Goal: Check status: Check status

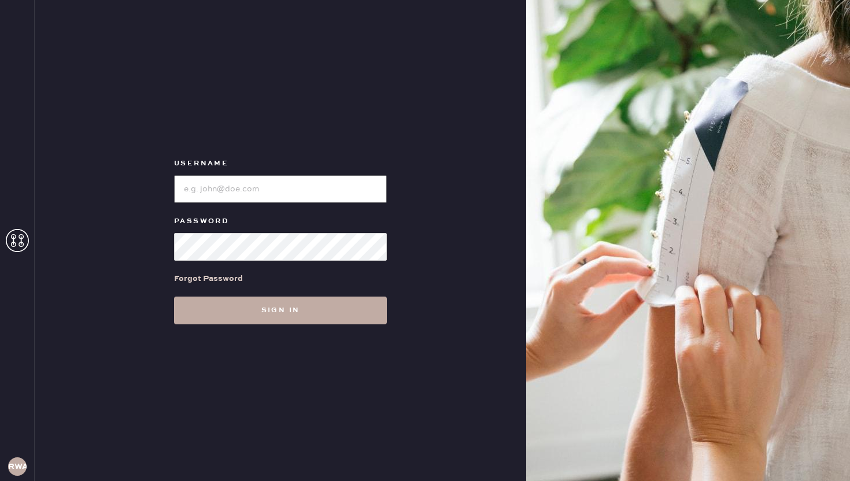
type input "reformationwilliamsburg"
click at [298, 308] on button "Sign in" at bounding box center [280, 311] width 213 height 28
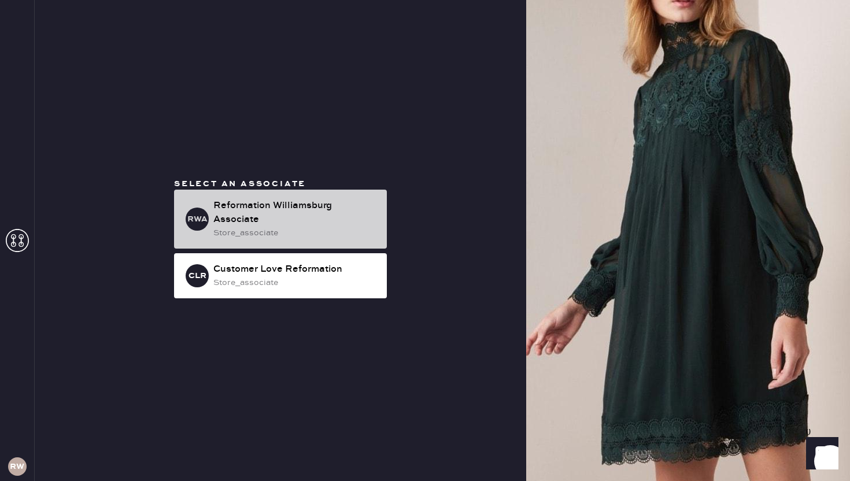
click at [352, 218] on div "Reformation Williamsburg Associate" at bounding box center [295, 213] width 164 height 28
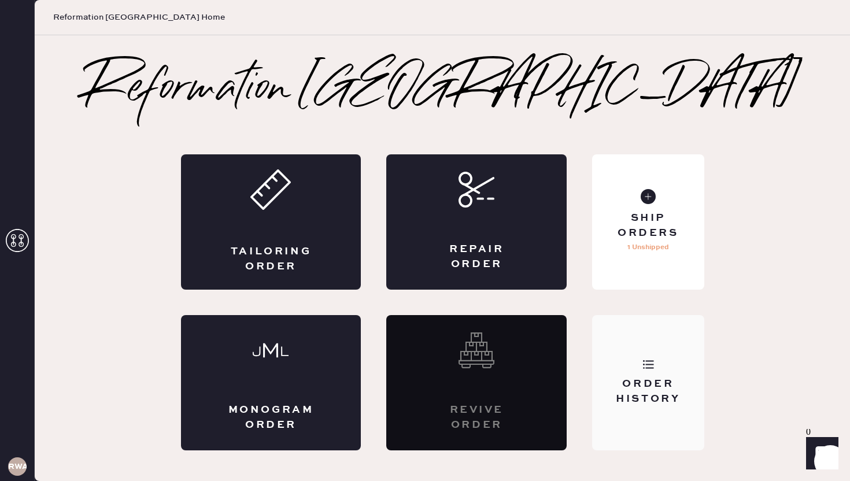
click at [646, 372] on div "Order History" at bounding box center [648, 382] width 112 height 135
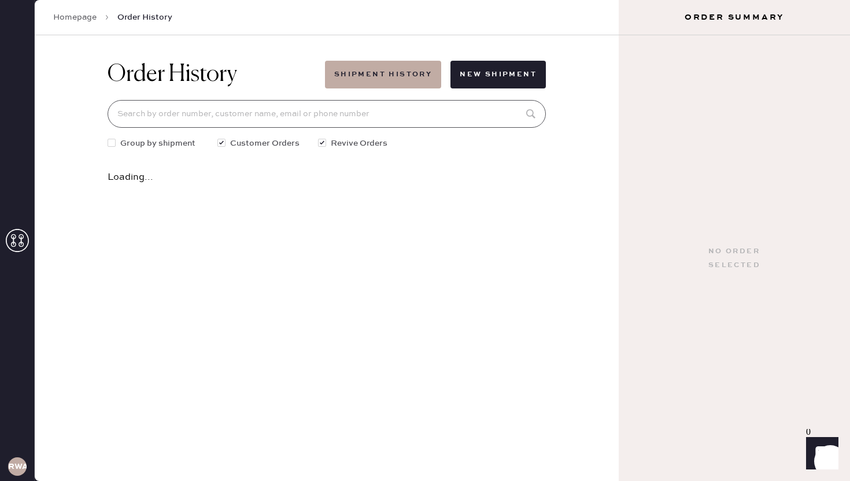
click at [342, 118] on input at bounding box center [327, 114] width 438 height 28
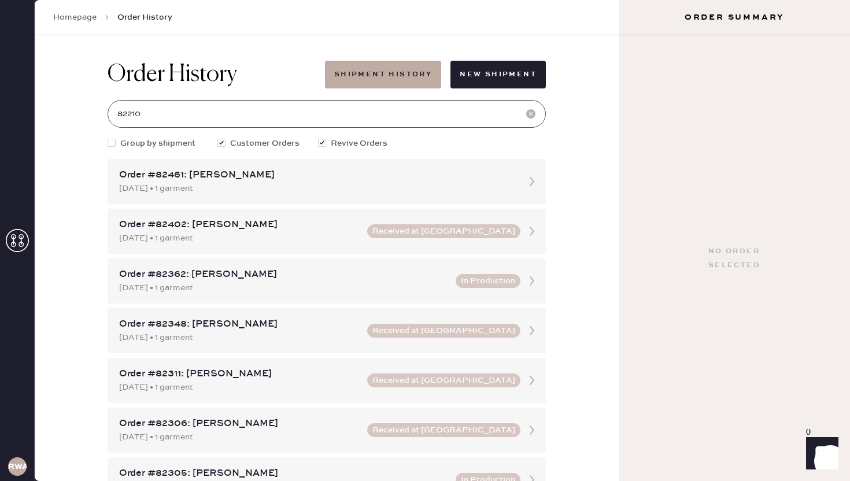
type input "82210"
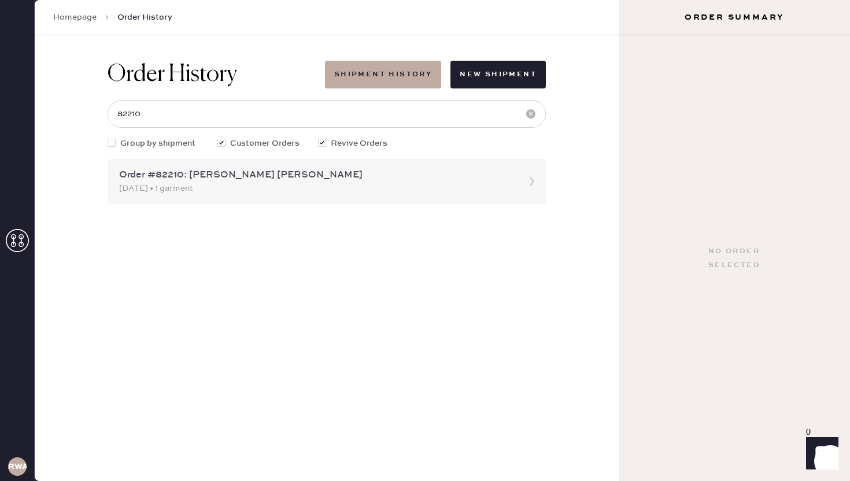
click at [289, 173] on div "Order #82210: [PERSON_NAME] [PERSON_NAME]" at bounding box center [316, 175] width 394 height 14
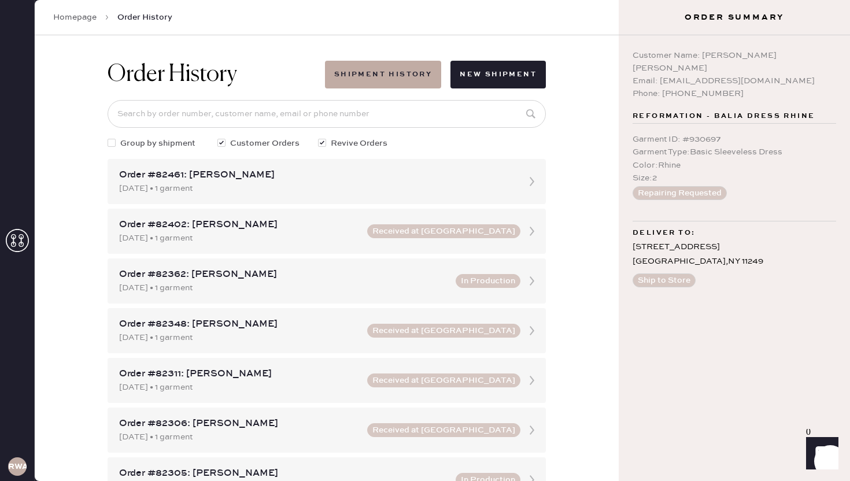
click at [729, 75] on div "Email: [EMAIL_ADDRESS][DOMAIN_NAME]" at bounding box center [735, 81] width 204 height 13
click at [687, 186] on button "Repairing Requested" at bounding box center [680, 193] width 94 height 14
click at [697, 109] on span "Reformation - Balia Dress Rhine" at bounding box center [724, 116] width 182 height 14
click at [715, 32] on div "Order Summary" at bounding box center [734, 17] width 231 height 35
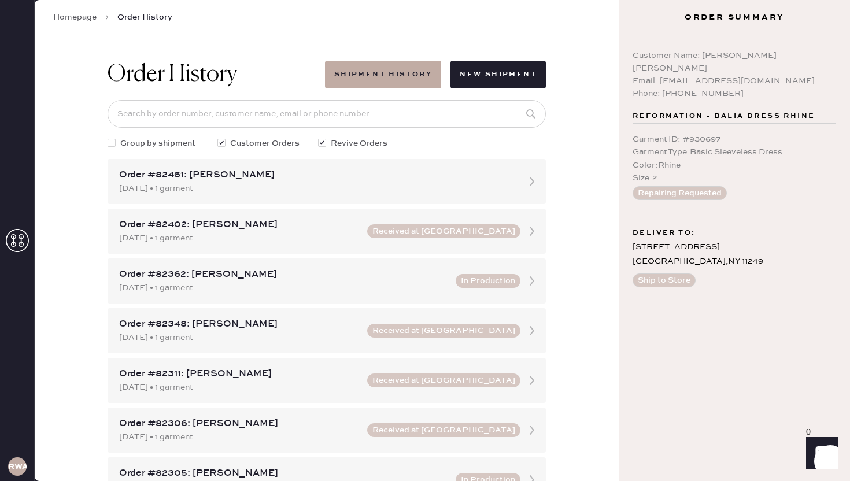
click at [75, 17] on link "Homepage" at bounding box center [74, 18] width 43 height 12
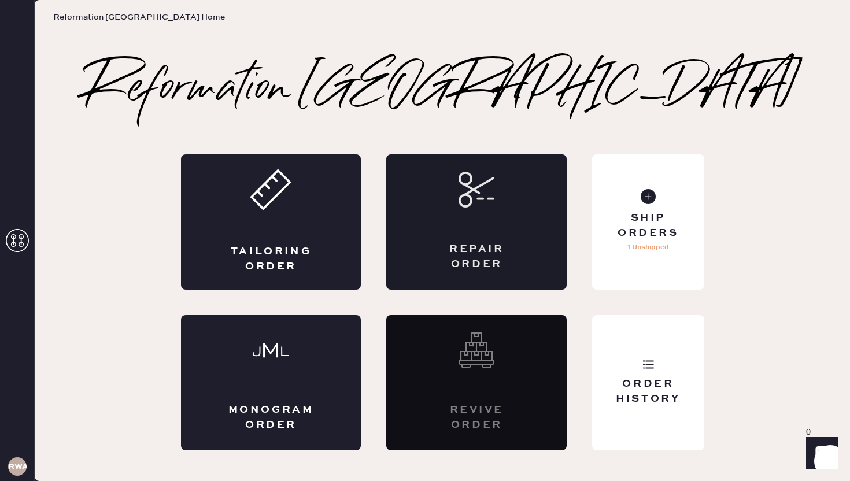
click at [438, 241] on div "Repair Order" at bounding box center [476, 221] width 180 height 135
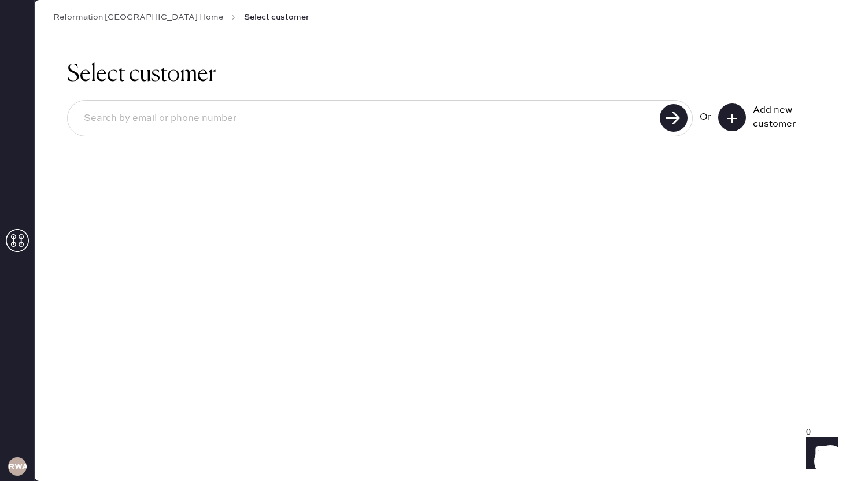
click at [370, 116] on input at bounding box center [366, 118] width 582 height 27
type input "[EMAIL_ADDRESS][DOMAIN_NAME]"
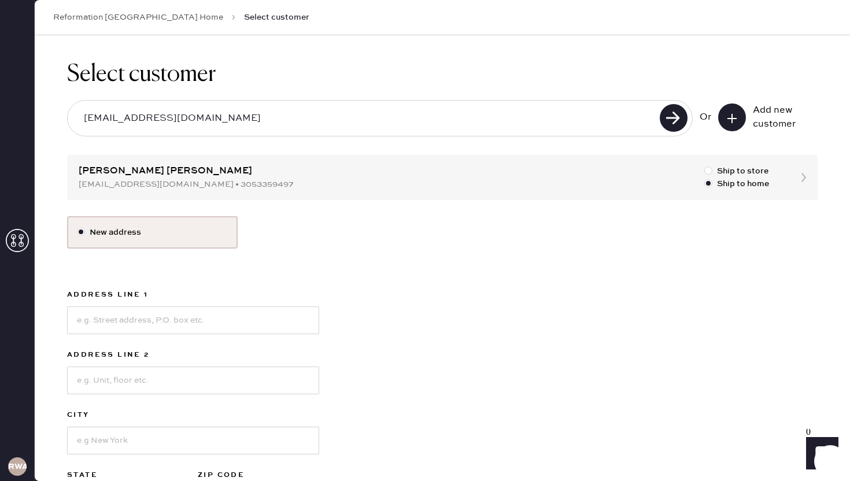
scroll to position [1, 0]
click at [232, 173] on div "Select customer [EMAIL_ADDRESS][DOMAIN_NAME] Or Add new customer [PERSON_NAME] …" at bounding box center [443, 308] width 816 height 547
click at [803, 176] on div "Select customer [EMAIL_ADDRESS][DOMAIN_NAME] Or Add new customer [PERSON_NAME] …" at bounding box center [443, 308] width 816 height 547
drag, startPoint x: 220, startPoint y: 115, endPoint x: 13, endPoint y: 105, distance: 207.3
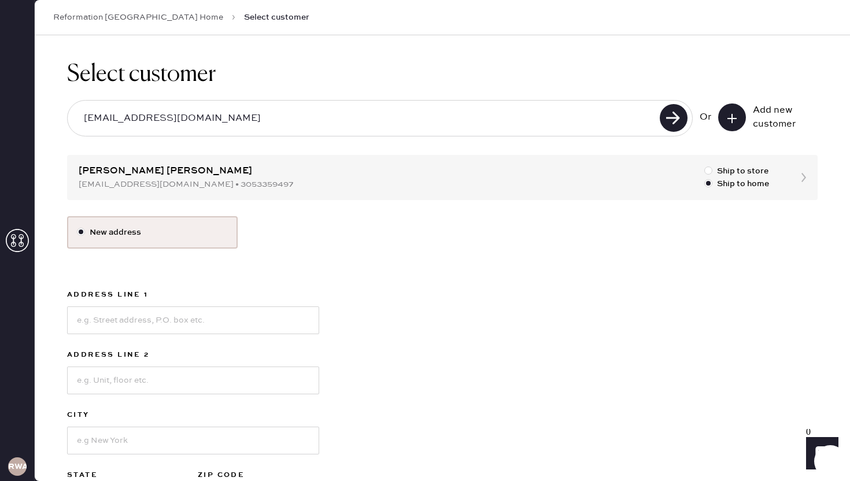
click at [13, 105] on div "RWA Reformation [GEOGRAPHIC_DATA] Home Select customer Select customer [EMAIL_A…" at bounding box center [425, 240] width 850 height 481
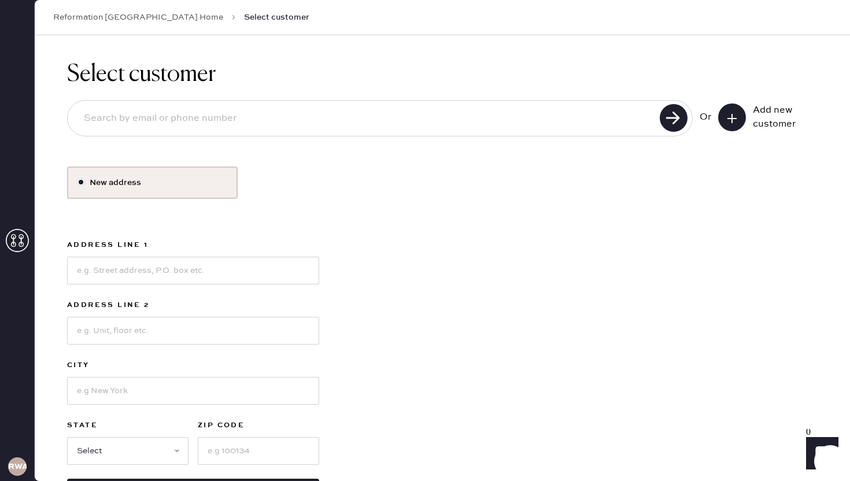
click at [19, 239] on icon at bounding box center [17, 240] width 23 height 23
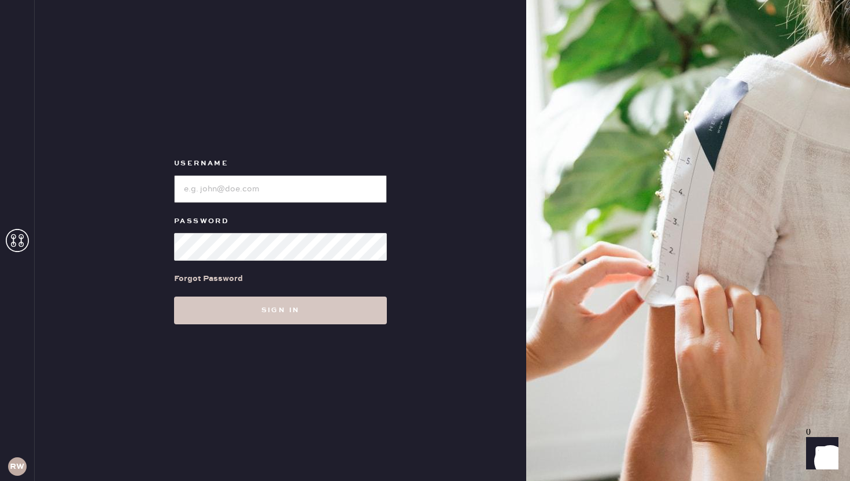
type input "reformationwilliamsburg"
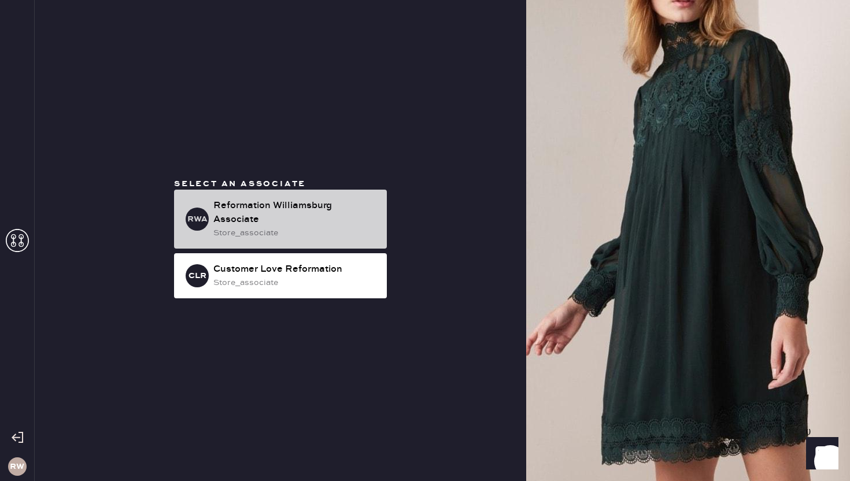
click at [274, 205] on div "Reformation Williamsburg Associate" at bounding box center [295, 213] width 164 height 28
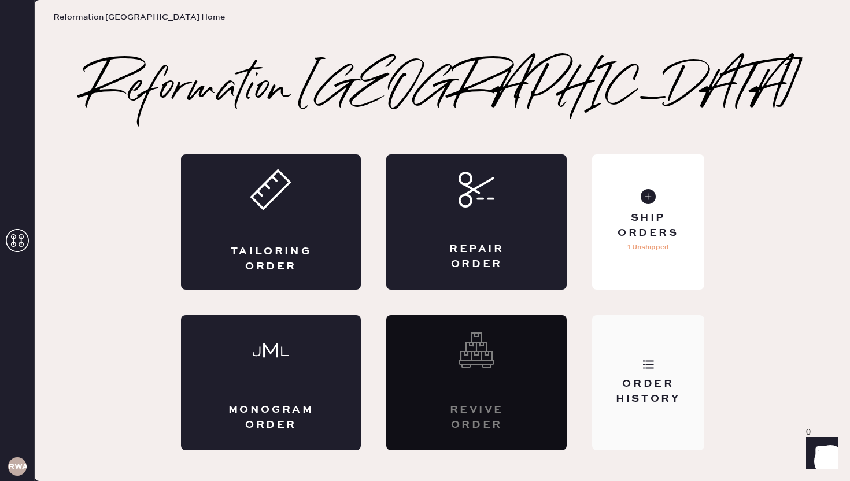
click at [613, 391] on div "Order History" at bounding box center [648, 391] width 93 height 29
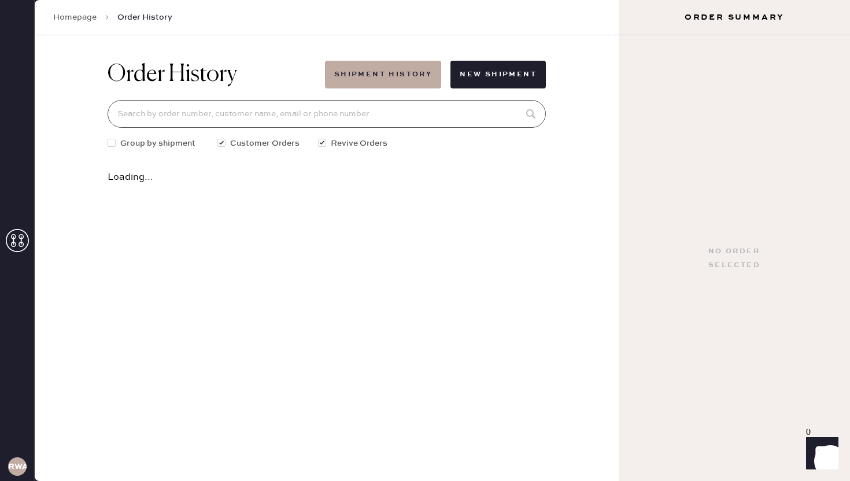
click at [330, 124] on input at bounding box center [327, 114] width 438 height 28
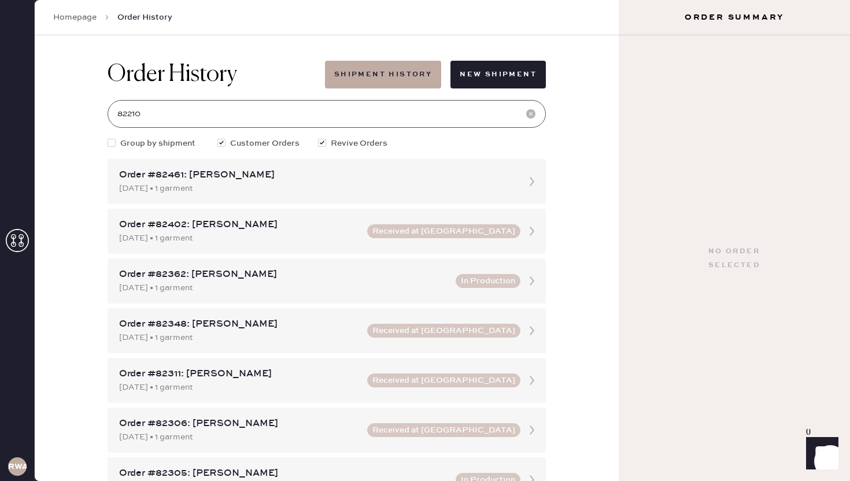
type input "82210"
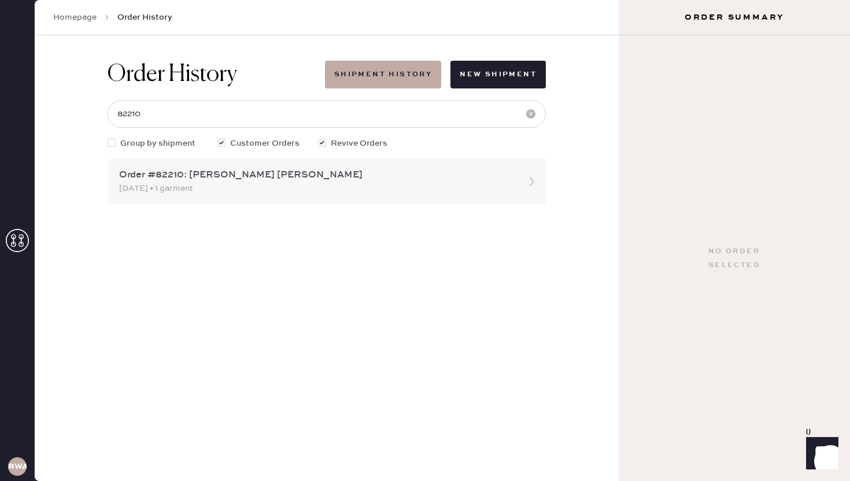
click at [218, 172] on div "Order #82210: [PERSON_NAME] [PERSON_NAME]" at bounding box center [316, 175] width 394 height 14
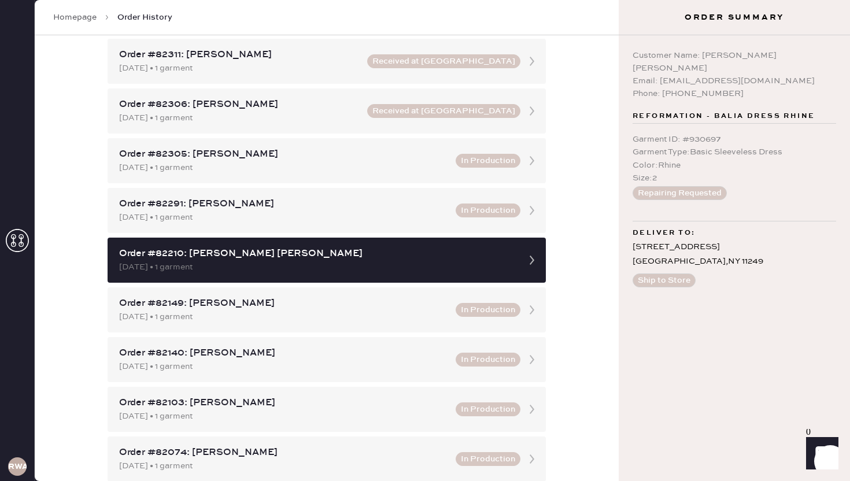
scroll to position [335, 0]
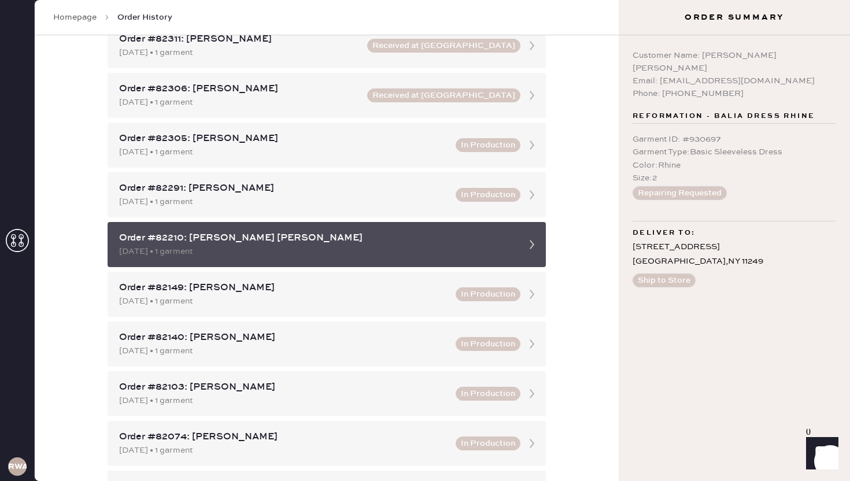
click at [423, 249] on div "[DATE] • 1 garment" at bounding box center [316, 251] width 394 height 13
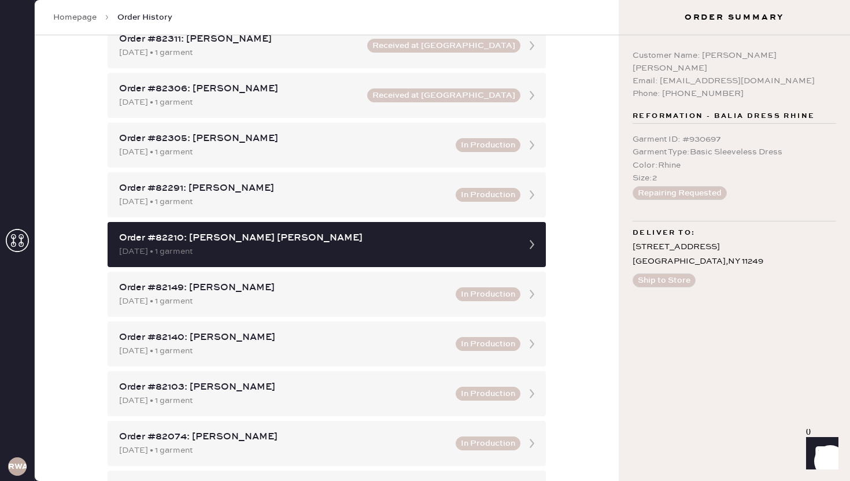
click at [589, 226] on div "Order History Shipment History New Shipment Group by shipment Customer Orders R…" at bounding box center [327, 258] width 584 height 446
click at [517, 188] on div "In Production" at bounding box center [488, 195] width 65 height 14
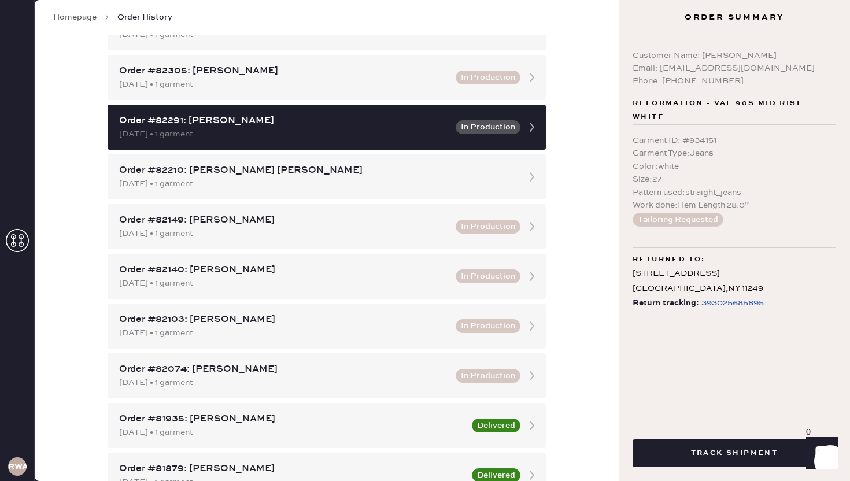
scroll to position [405, 0]
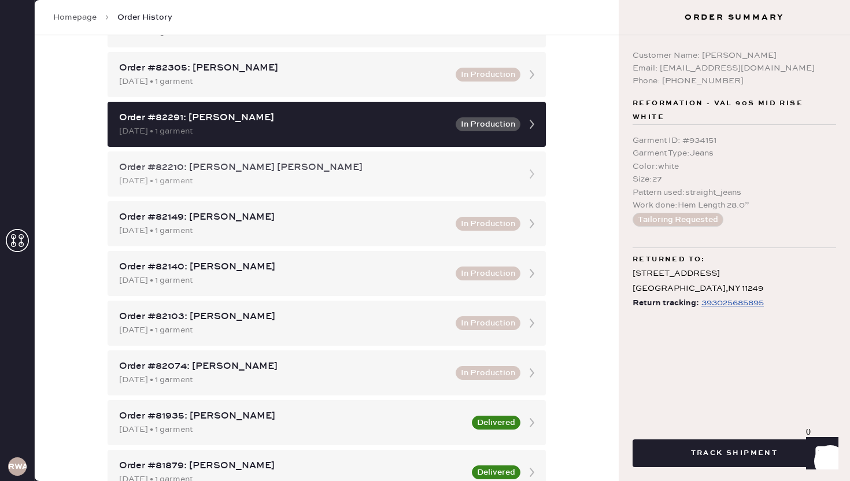
click at [417, 180] on div "[DATE] • 1 garment" at bounding box center [316, 181] width 394 height 13
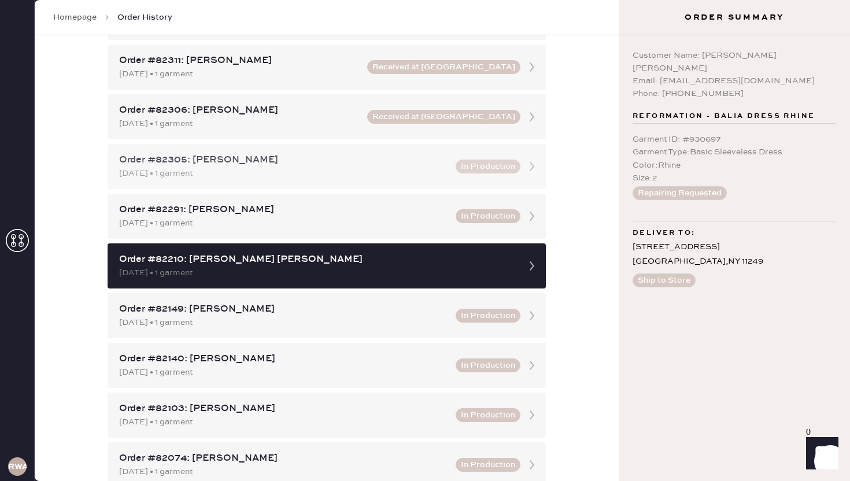
scroll to position [305, 0]
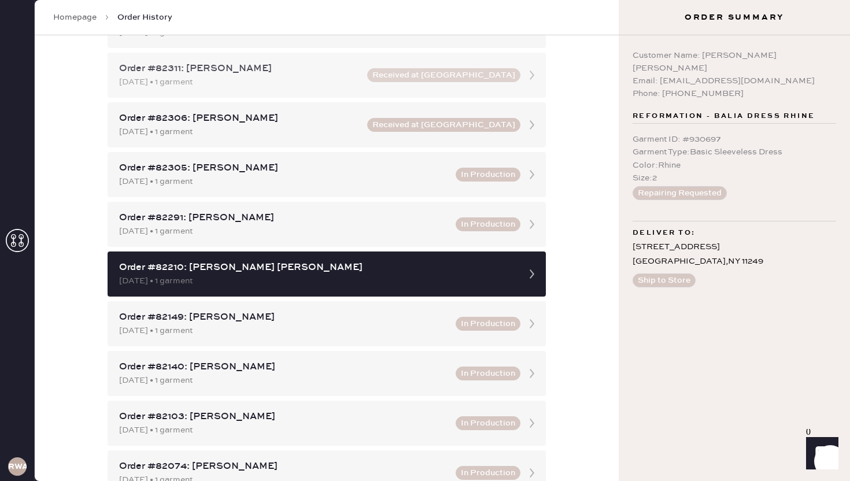
drag, startPoint x: 524, startPoint y: 111, endPoint x: 515, endPoint y: 95, distance: 18.7
click at [515, 95] on div "Order #82461: [PERSON_NAME] [DATE] • 1 garment Order #82402: [PERSON_NAME] [DAT…" at bounding box center [327, 473] width 438 height 1239
